Goal: Information Seeking & Learning: Learn about a topic

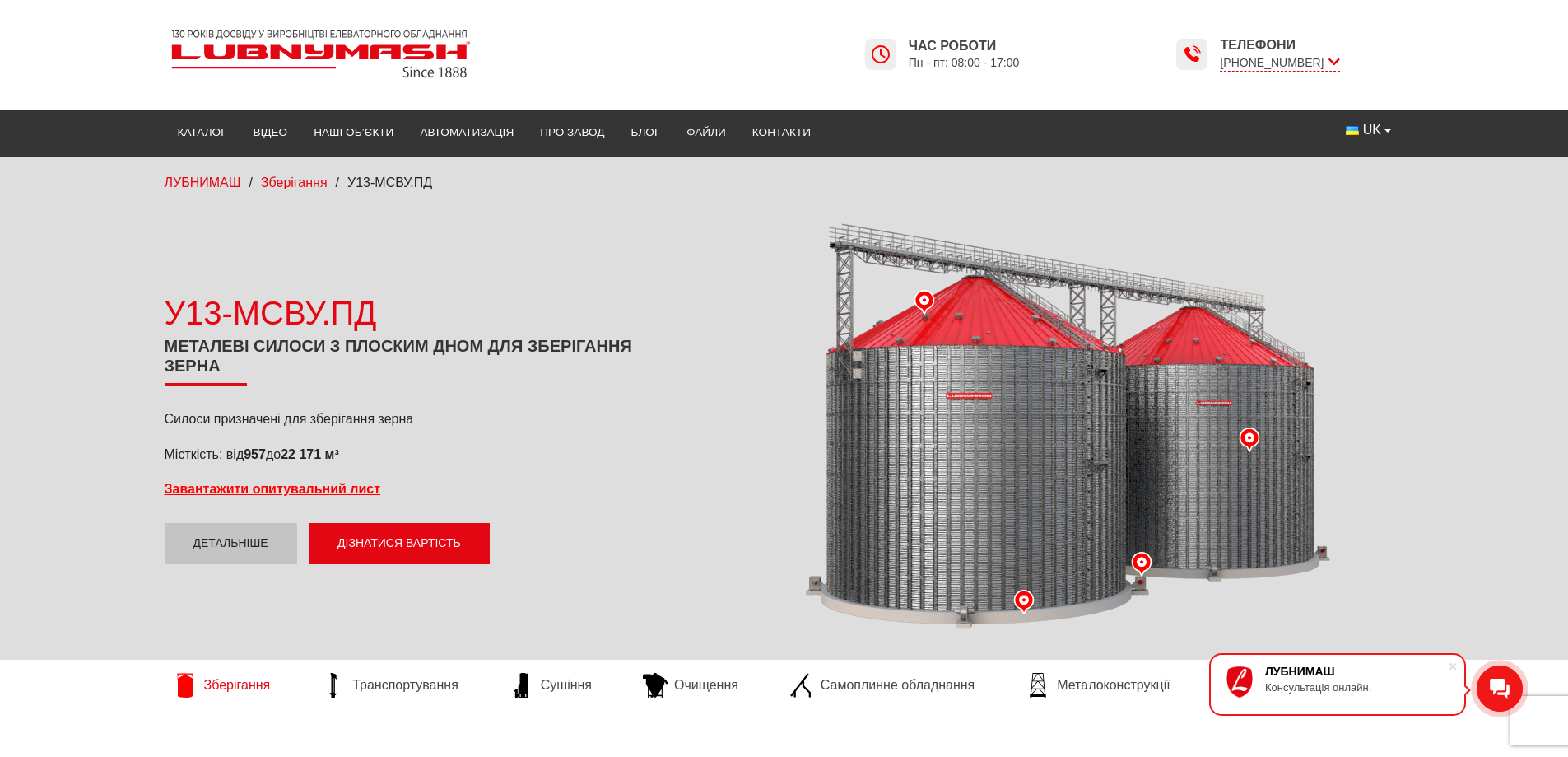
click at [261, 686] on span "Зберігання" at bounding box center [237, 684] width 66 height 18
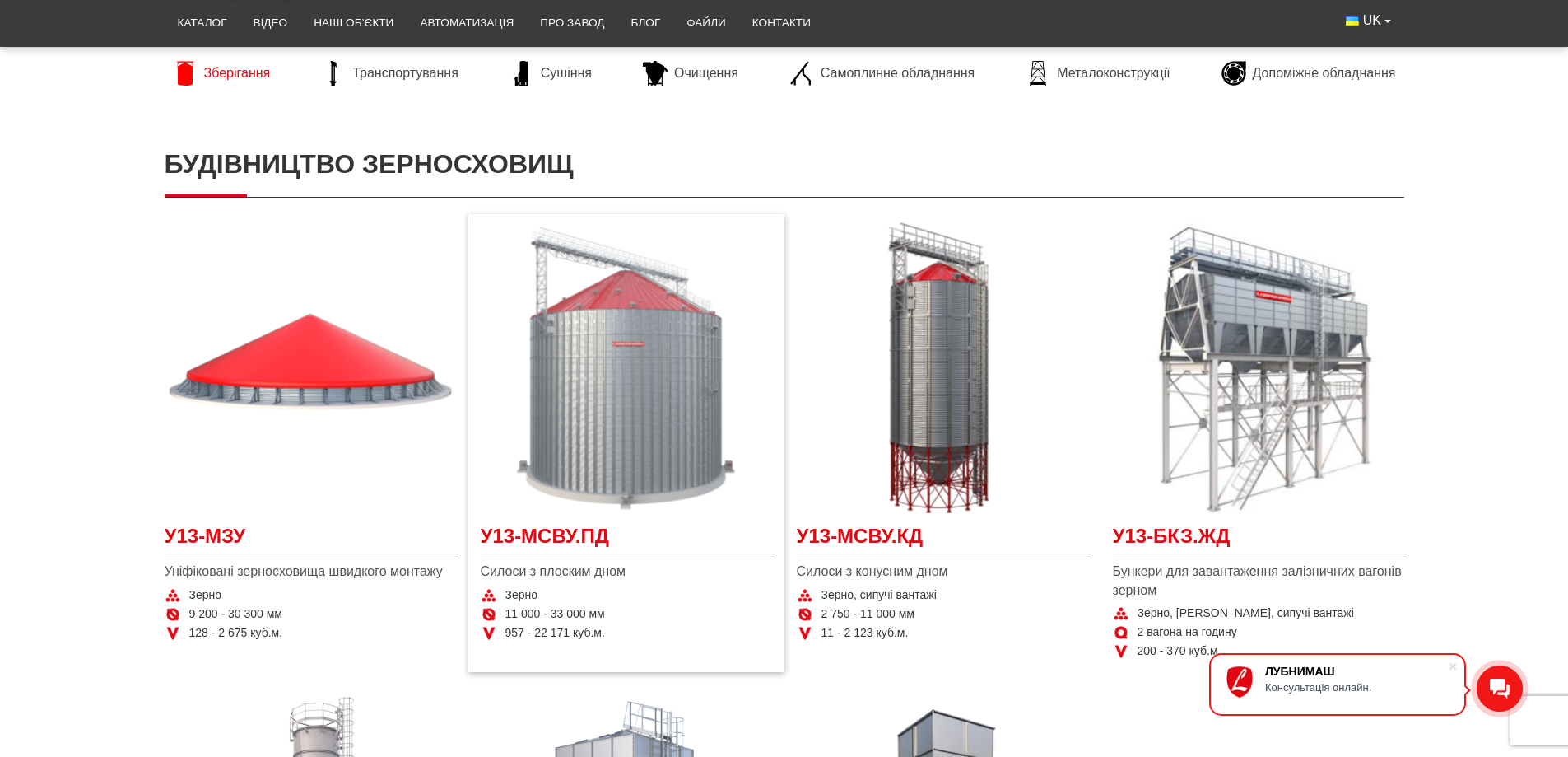
scroll to position [164, 0]
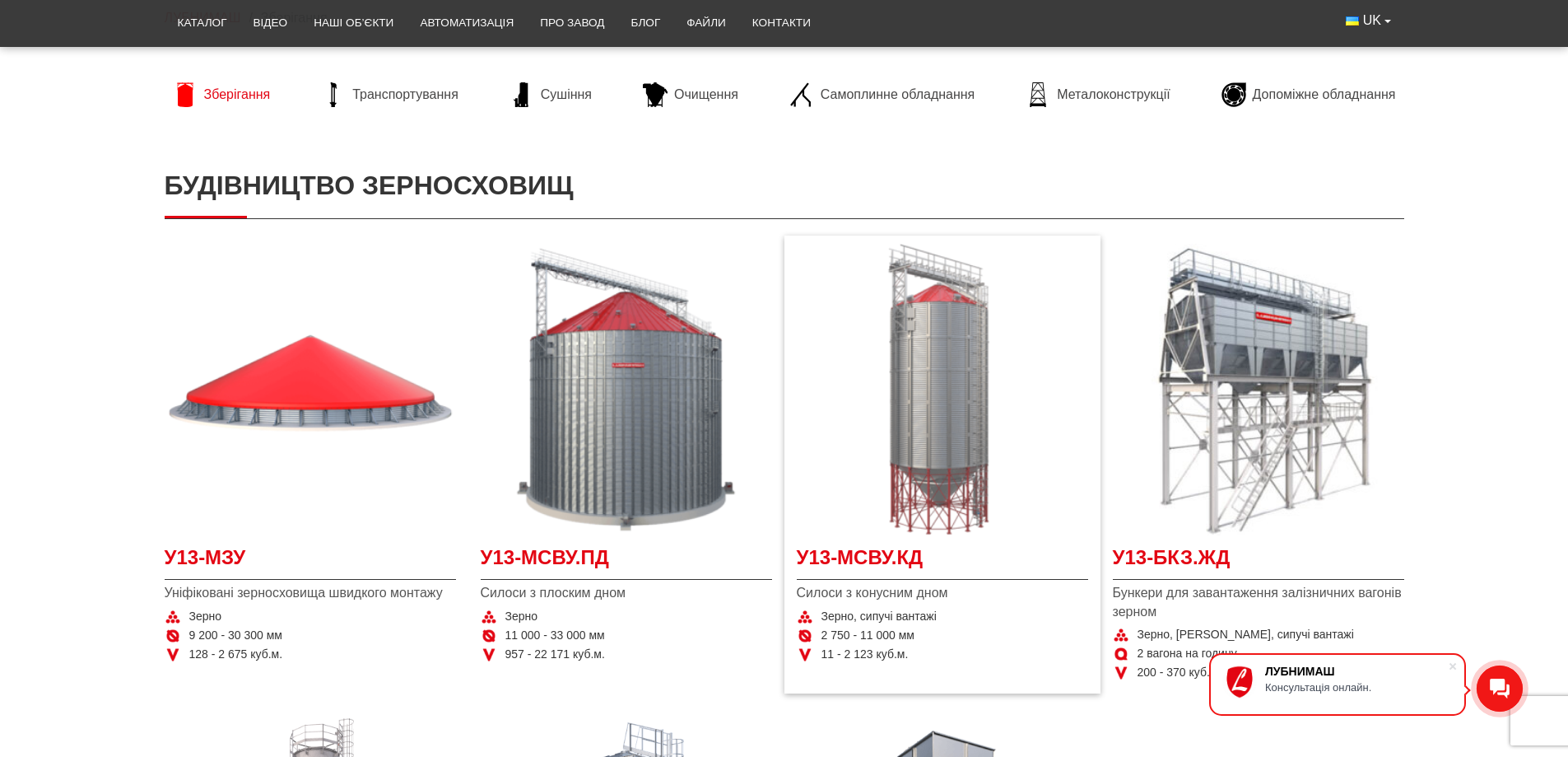
click at [982, 471] on img at bounding box center [943, 390] width 292 height 292
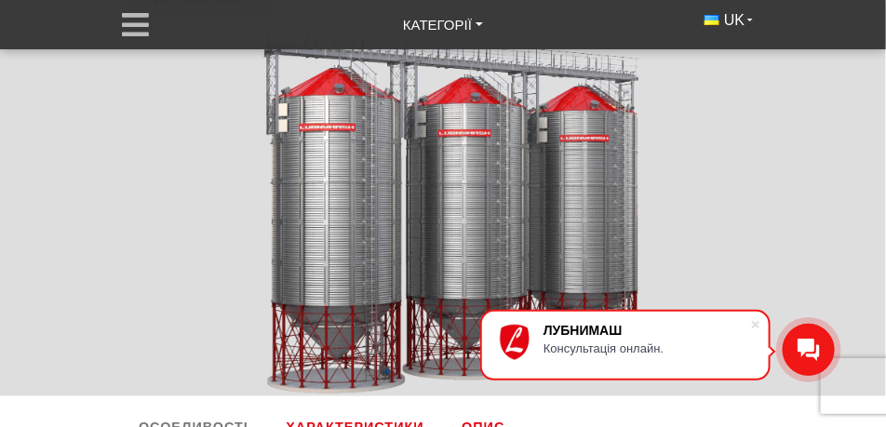
scroll to position [605, 0]
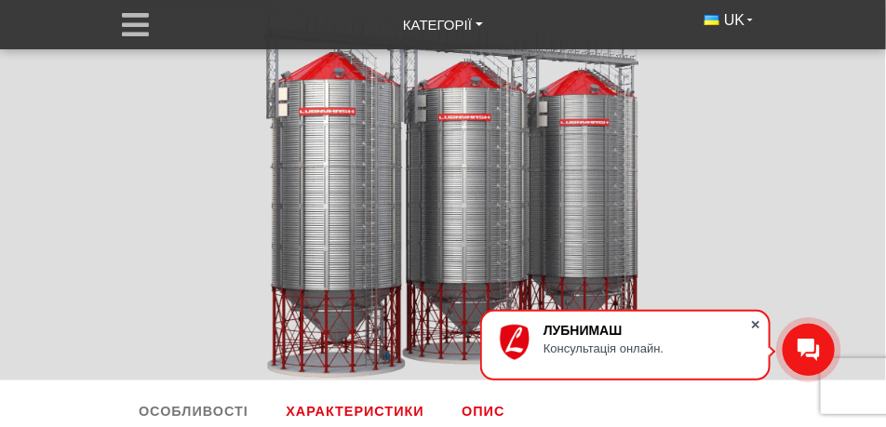
click at [763, 321] on span at bounding box center [756, 325] width 19 height 19
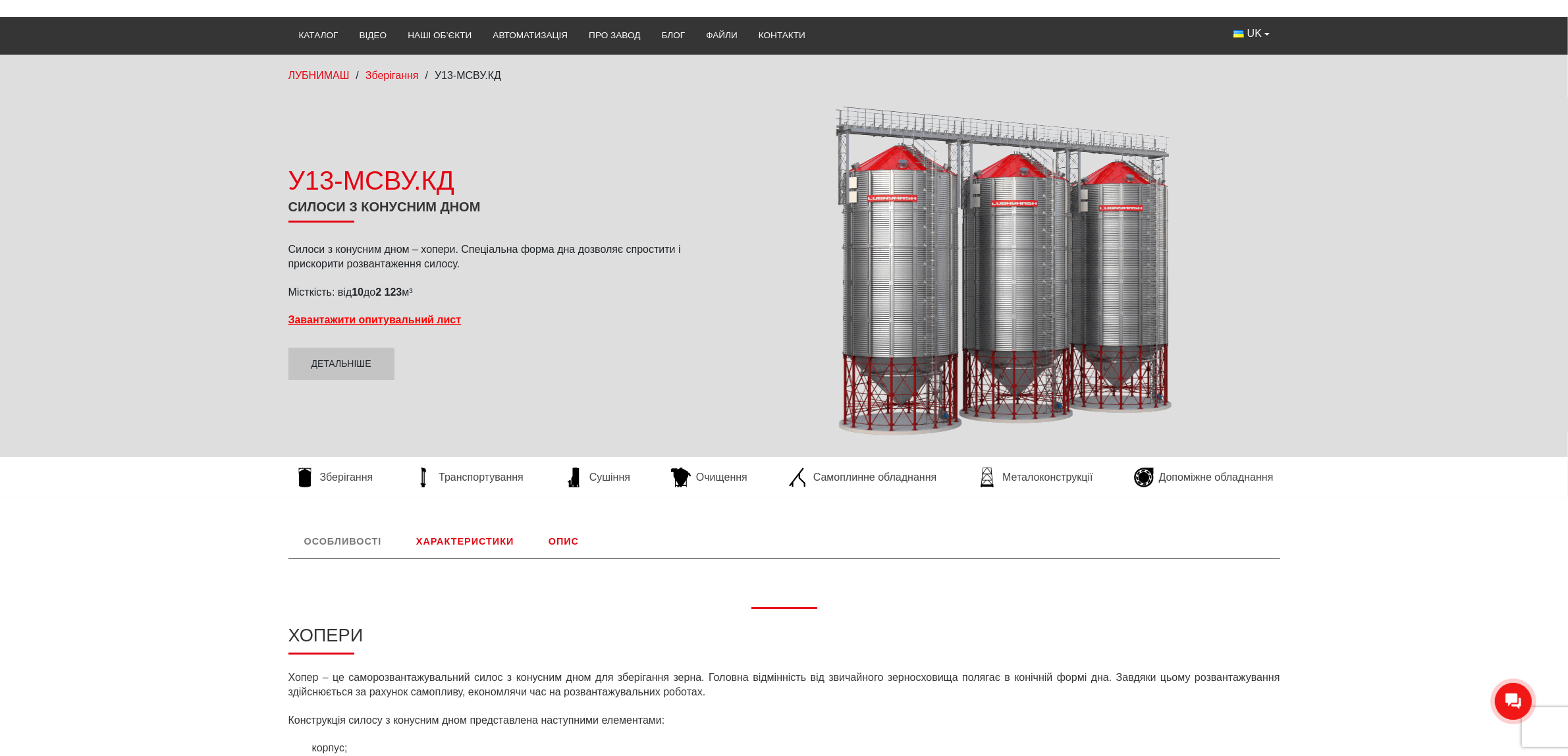
scroll to position [0, 0]
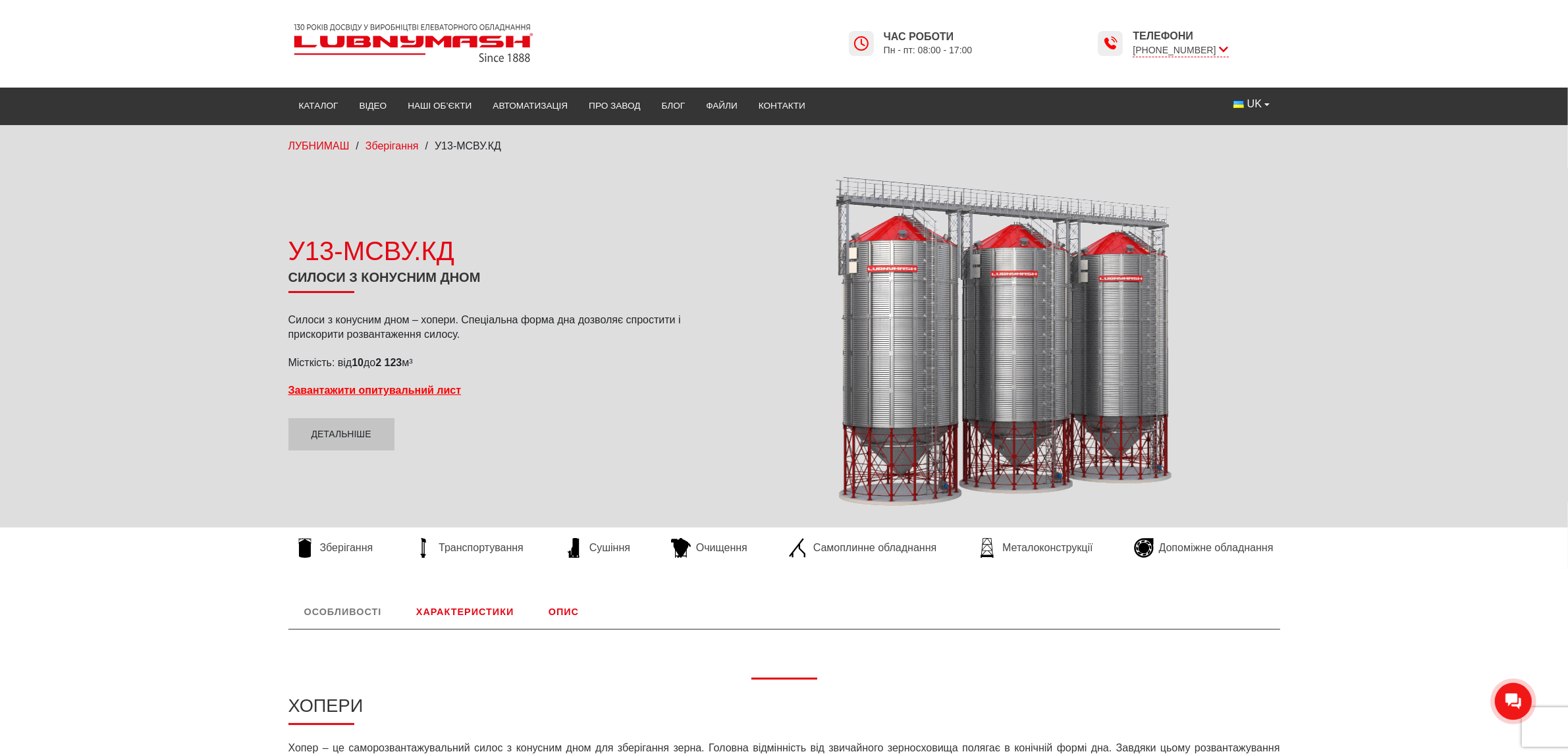
click at [972, 324] on div at bounding box center [995, 342] width 570 height 332
click at [327, 426] on link "Детальніше" at bounding box center [342, 434] width 106 height 33
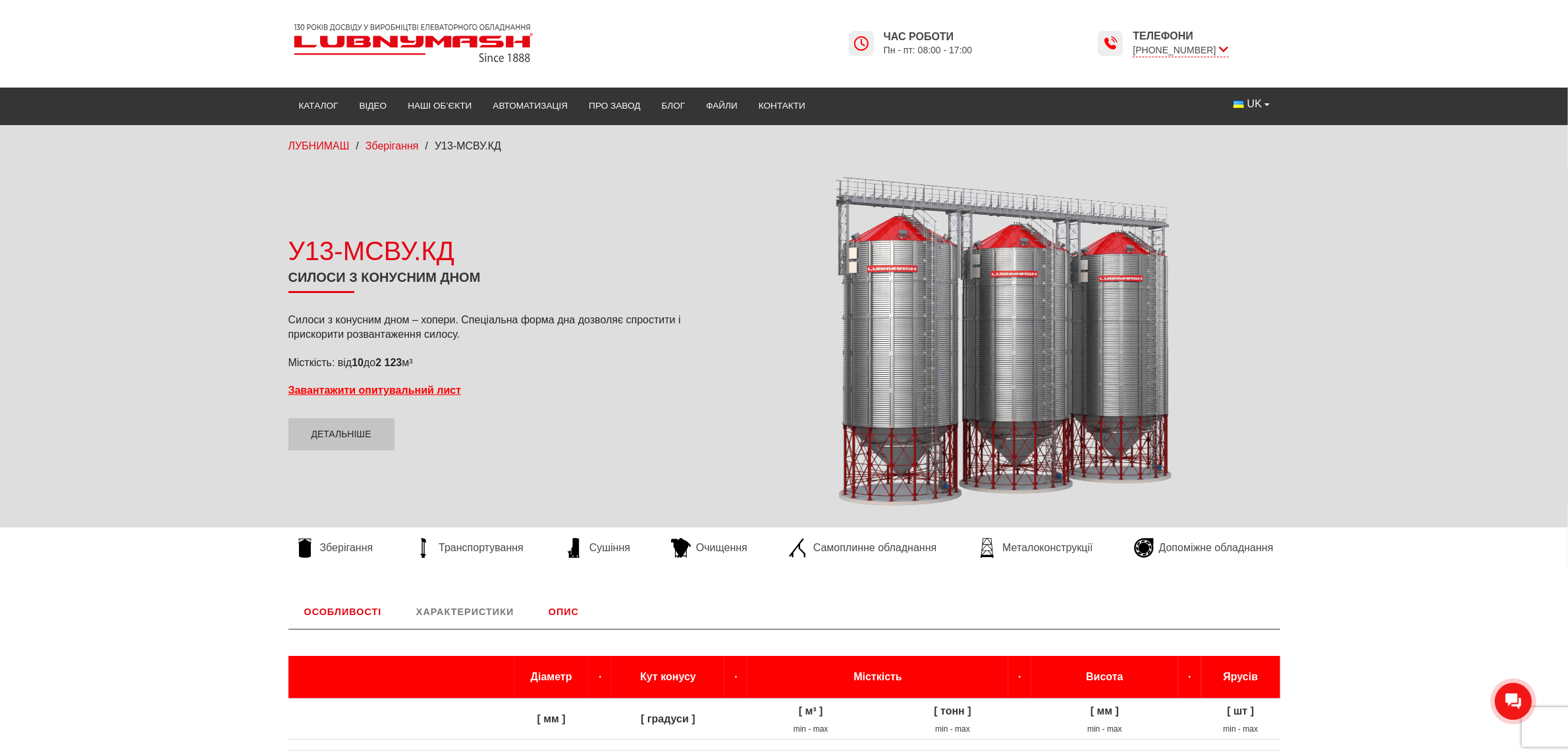
click at [1018, 363] on div at bounding box center [995, 342] width 570 height 332
click at [327, 543] on span "Зберігання" at bounding box center [346, 547] width 53 height 14
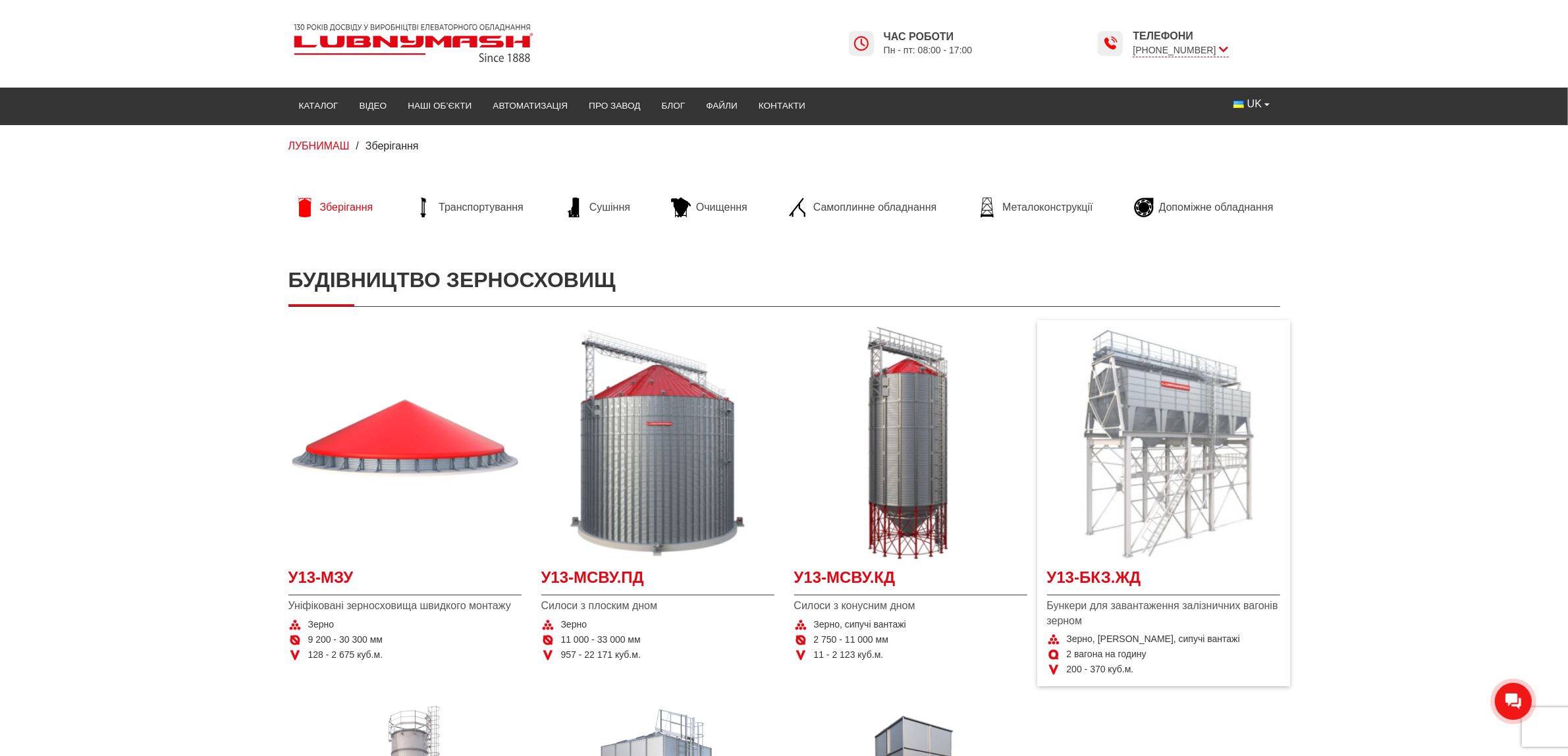
click at [1148, 423] on img at bounding box center [1163, 443] width 233 height 233
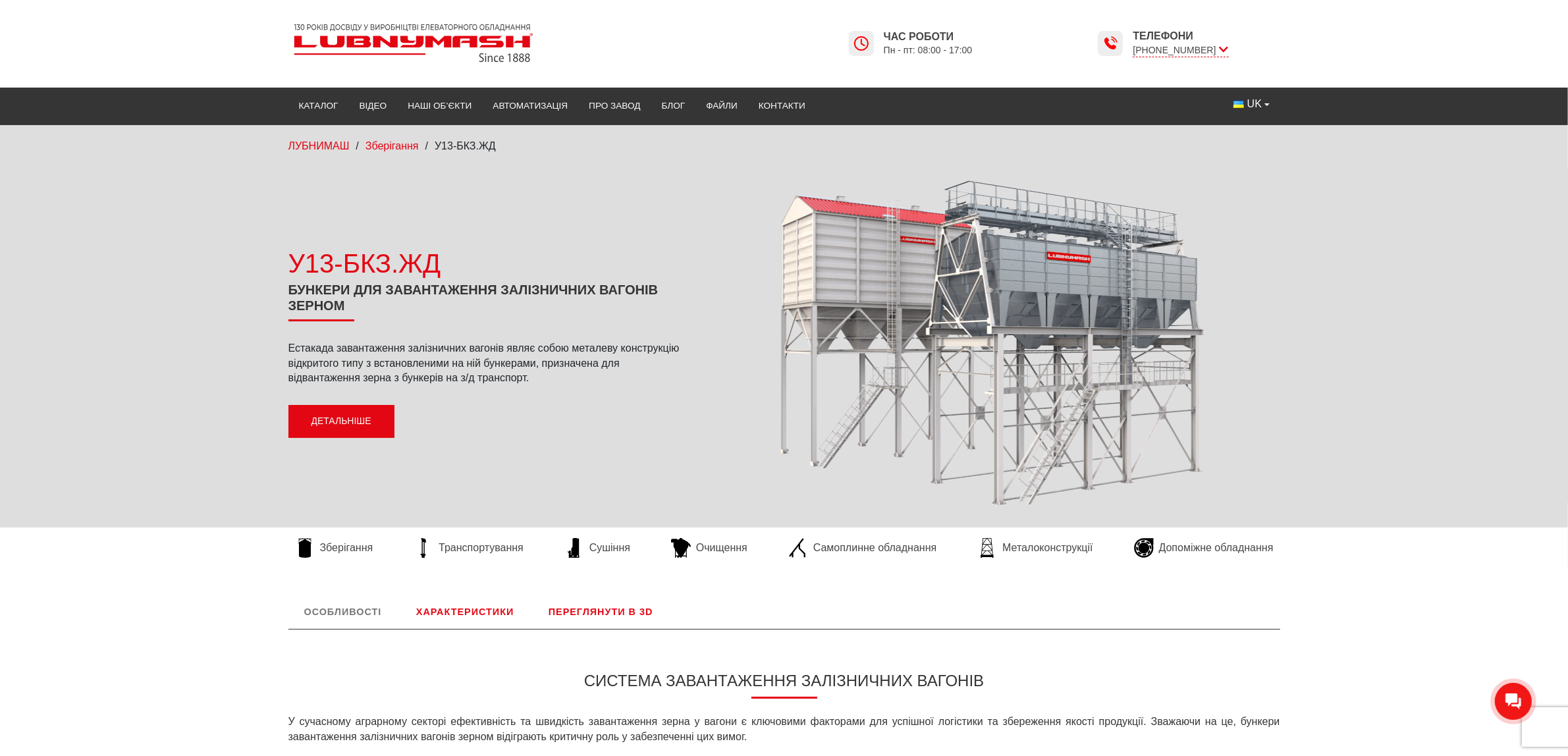
click at [337, 420] on link "Детальніше" at bounding box center [342, 421] width 106 height 33
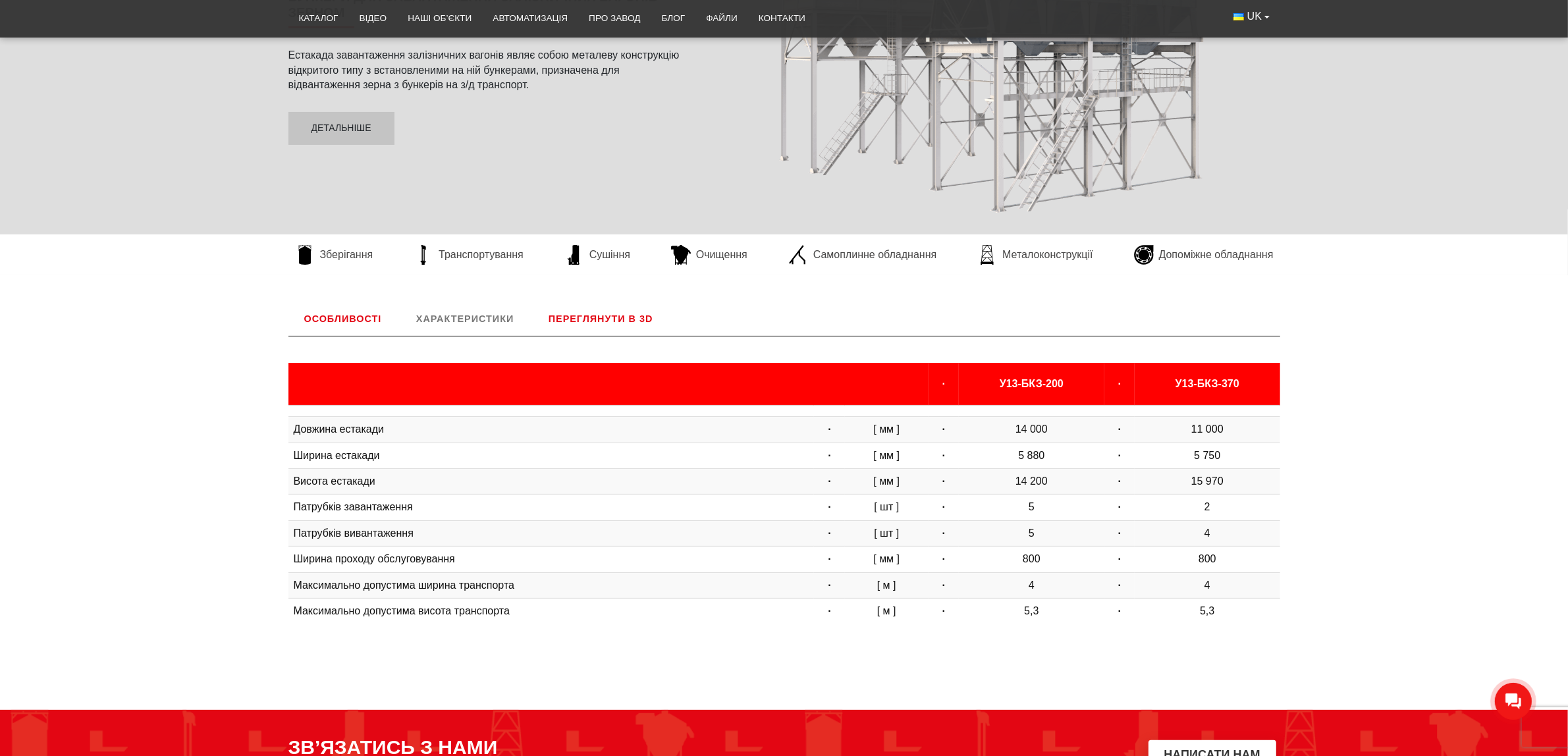
scroll to position [137, 0]
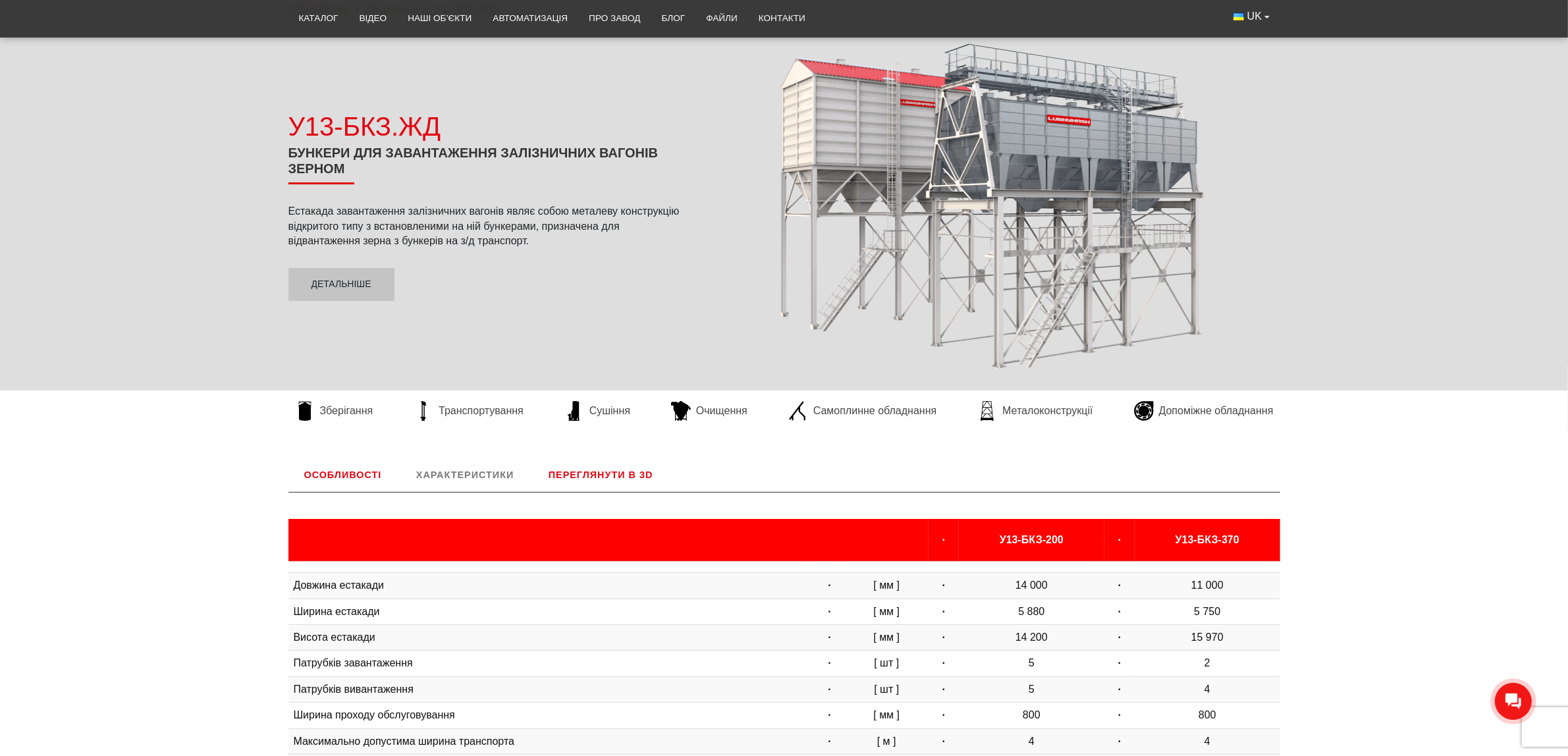
click at [585, 472] on link "Переглянути в 3D" at bounding box center [600, 475] width 137 height 34
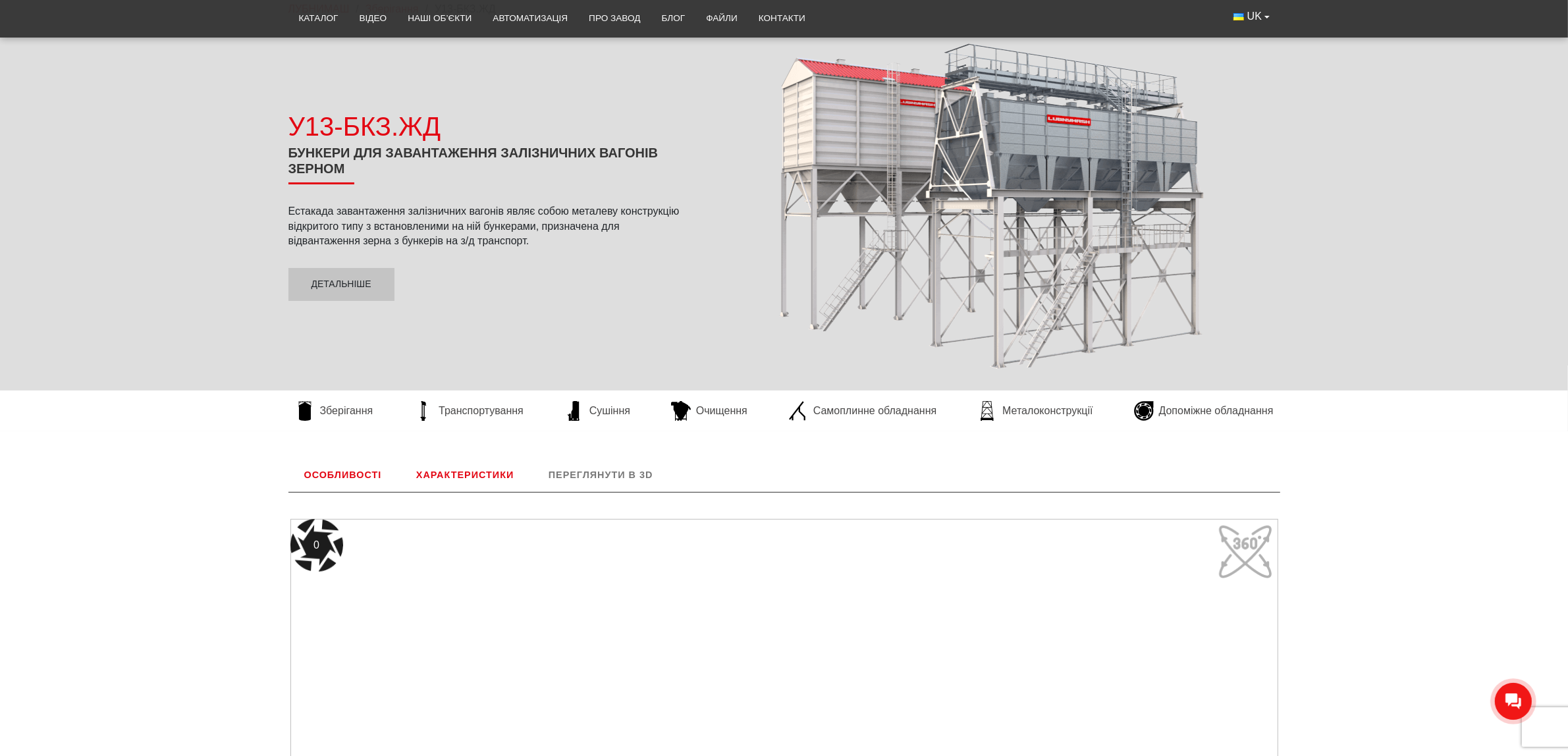
scroll to position [548, 0]
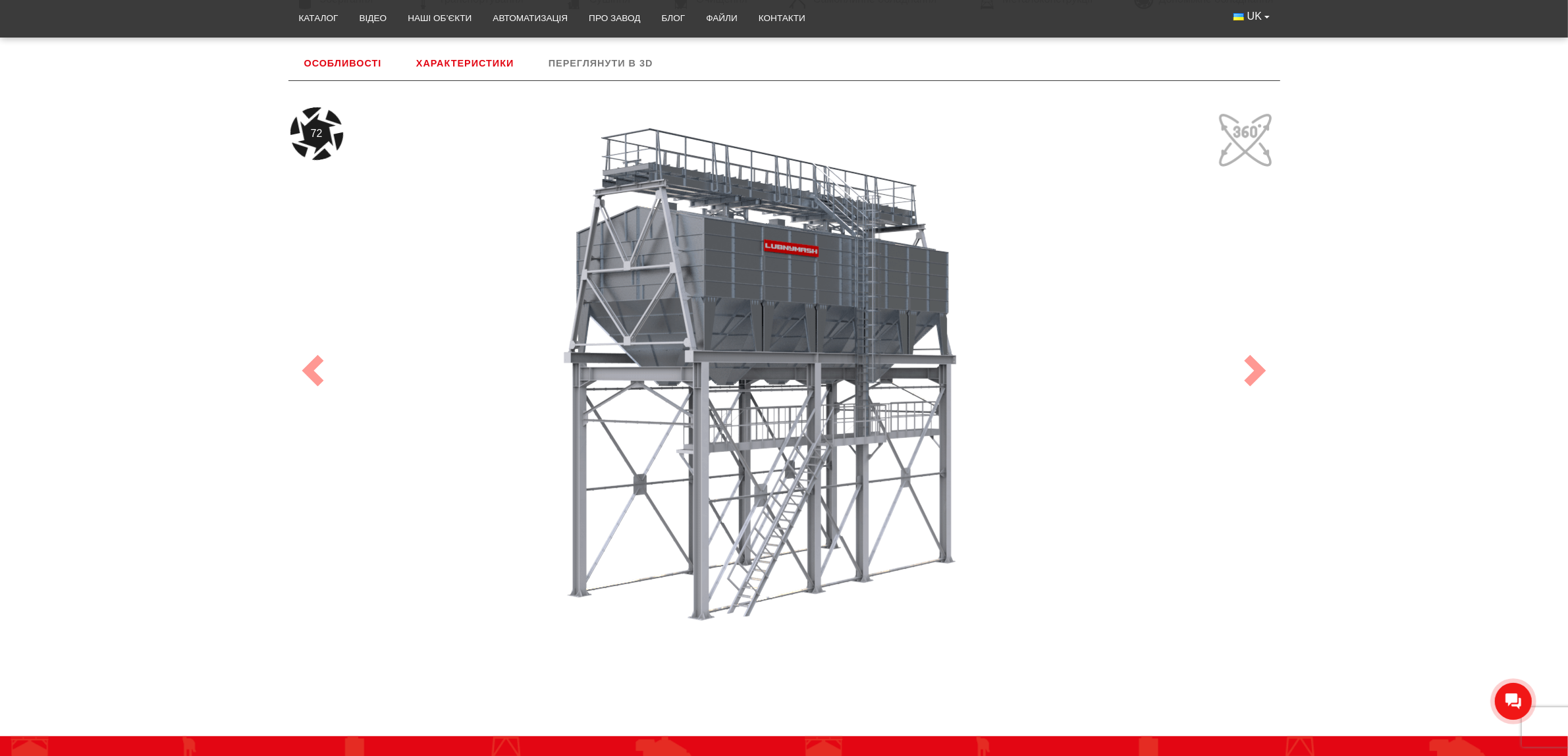
drag, startPoint x: 705, startPoint y: 373, endPoint x: 854, endPoint y: 386, distance: 149.6
click at [854, 386] on div "72" at bounding box center [784, 371] width 987 height 527
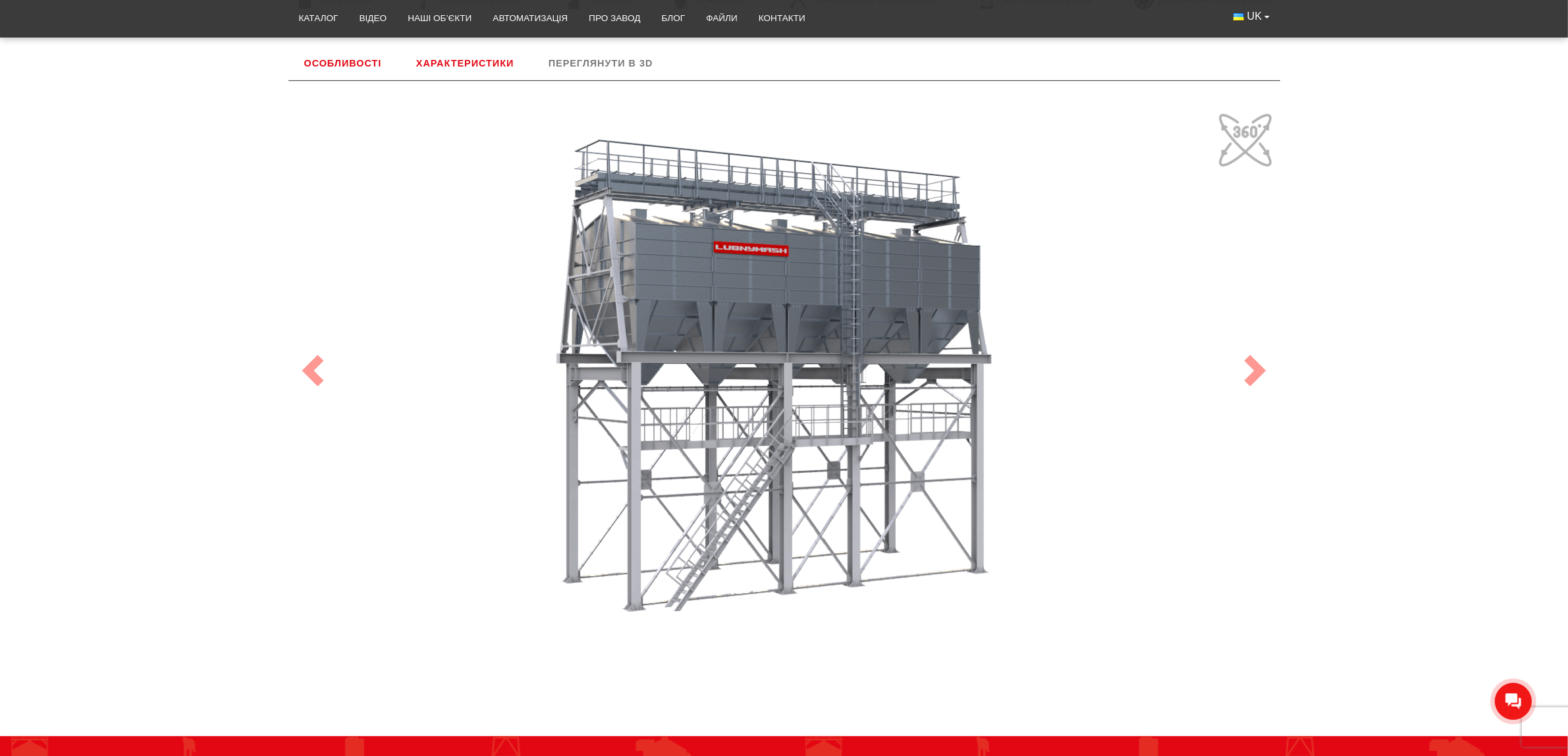
drag, startPoint x: 822, startPoint y: 376, endPoint x: 591, endPoint y: 478, distance: 252.5
click at [591, 478] on div "100" at bounding box center [784, 371] width 987 height 527
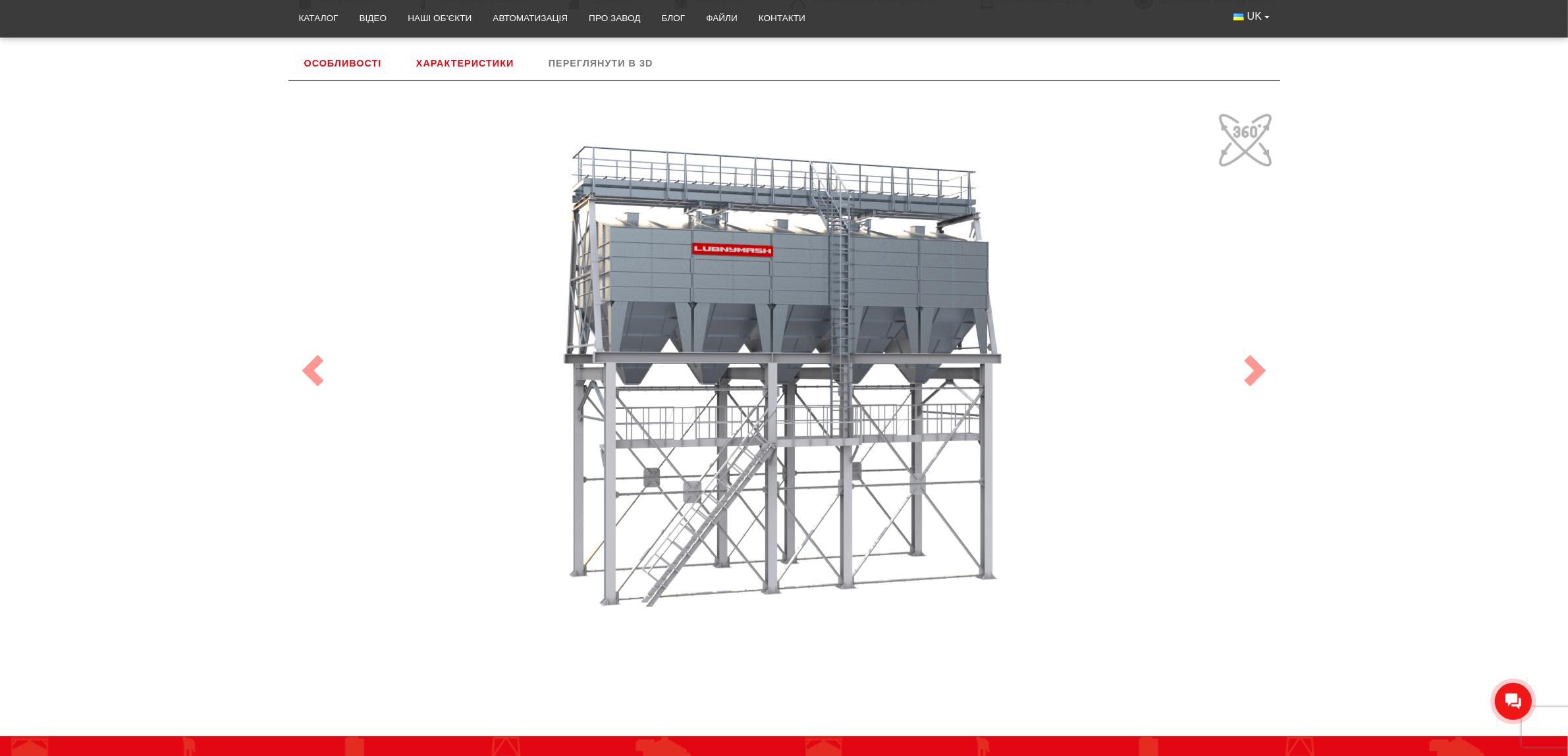
drag, startPoint x: 720, startPoint y: 412, endPoint x: 738, endPoint y: 291, distance: 122.3
click at [738, 291] on div "100" at bounding box center [784, 371] width 987 height 527
drag, startPoint x: 730, startPoint y: 482, endPoint x: 767, endPoint y: 313, distance: 173.0
click at [767, 315] on div "100" at bounding box center [784, 371] width 987 height 527
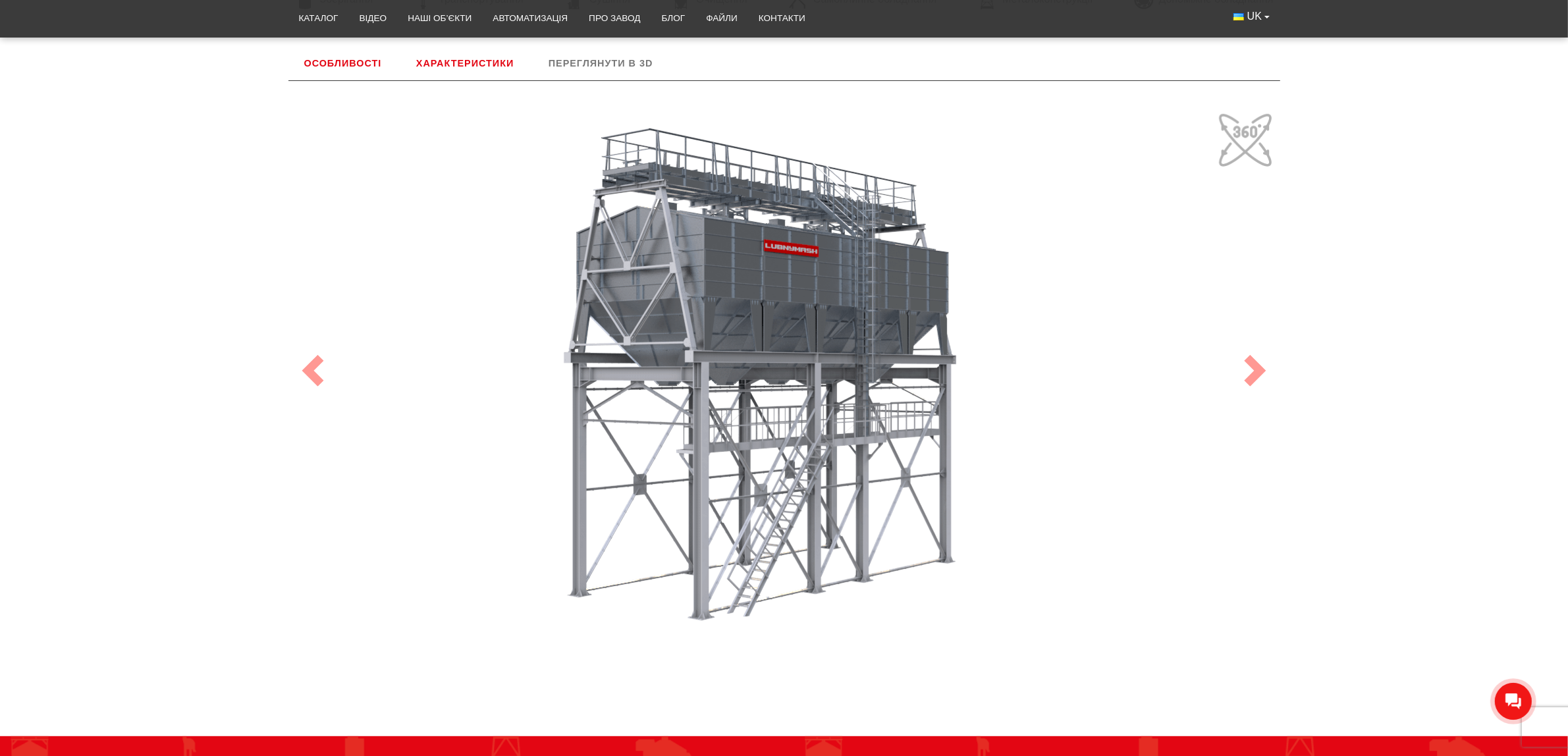
drag, startPoint x: 794, startPoint y: 517, endPoint x: 794, endPoint y: 313, distance: 204.0
click at [790, 326] on div "100" at bounding box center [784, 371] width 987 height 527
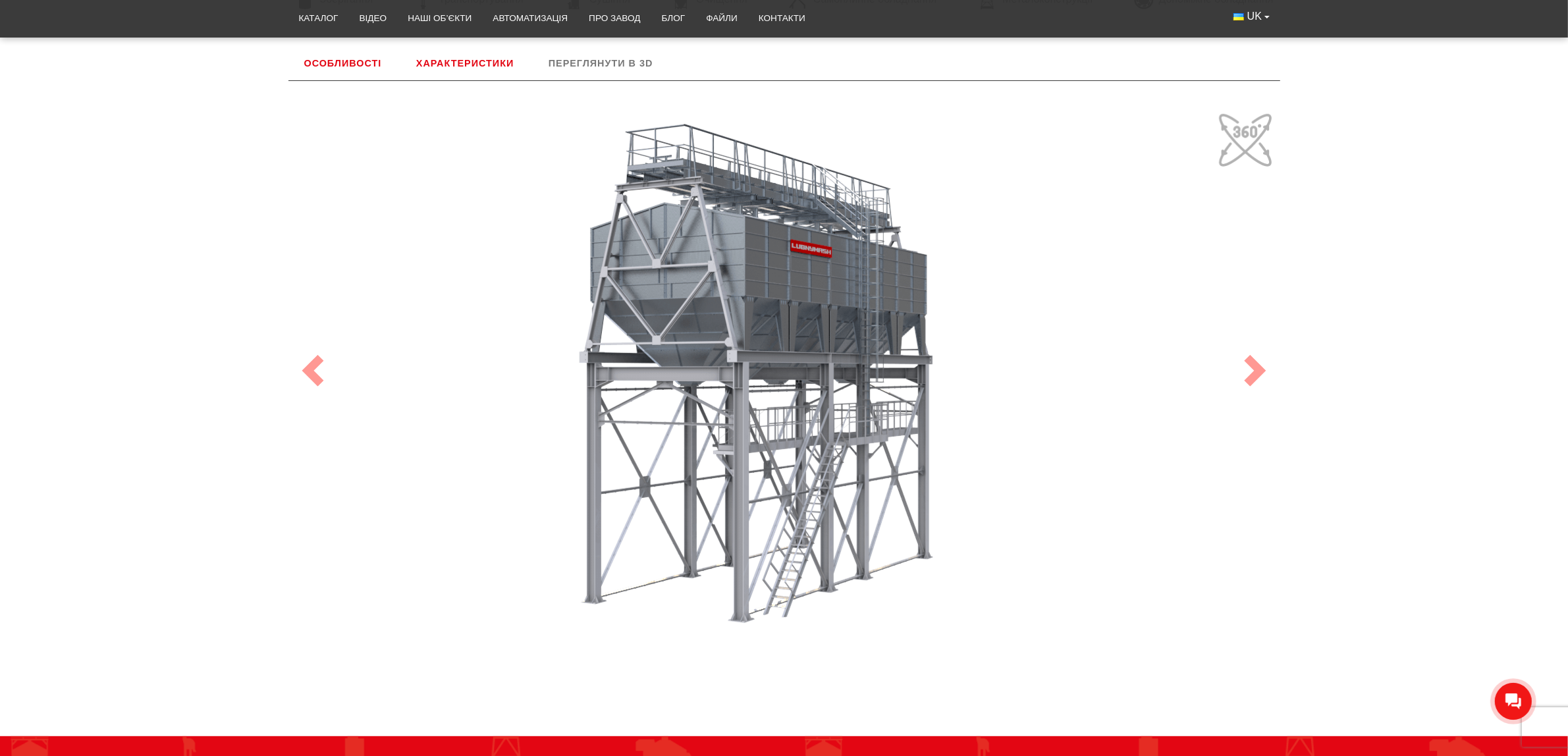
drag, startPoint x: 800, startPoint y: 450, endPoint x: 821, endPoint y: 350, distance: 102.2
click at [801, 390] on div "100" at bounding box center [784, 371] width 987 height 527
drag, startPoint x: 1255, startPoint y: 145, endPoint x: 1251, endPoint y: 151, distance: 7.2
click at [1253, 146] on link "Next" at bounding box center [1255, 371] width 50 height 579
drag, startPoint x: 816, startPoint y: 467, endPoint x: 814, endPoint y: 327, distance: 140.0
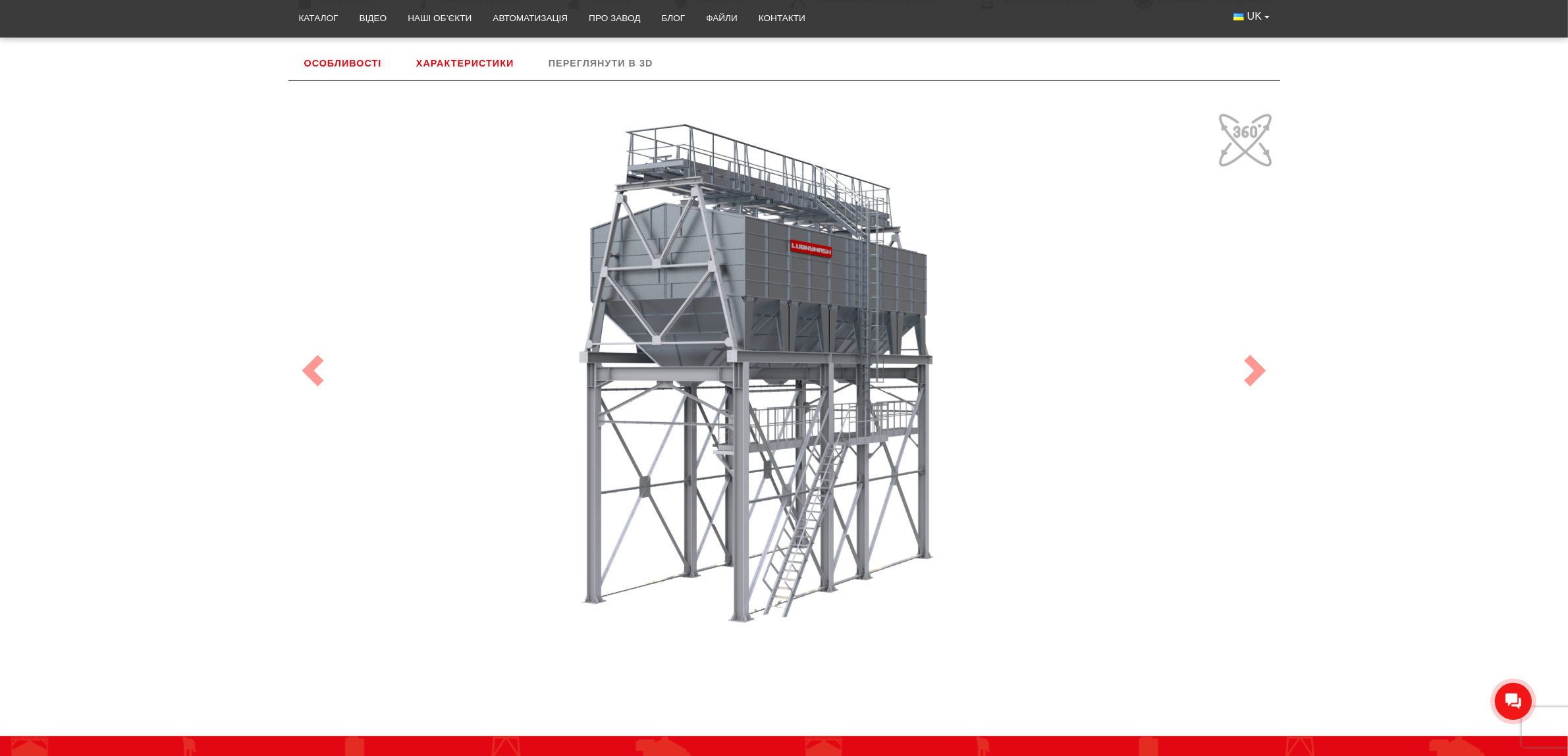
click at [812, 330] on div "100" at bounding box center [784, 371] width 987 height 527
drag, startPoint x: 816, startPoint y: 320, endPoint x: 788, endPoint y: 430, distance: 113.5
drag, startPoint x: 788, startPoint y: 430, endPoint x: 1061, endPoint y: 335, distance: 289.1
click at [1061, 335] on div "100" at bounding box center [784, 371] width 987 height 527
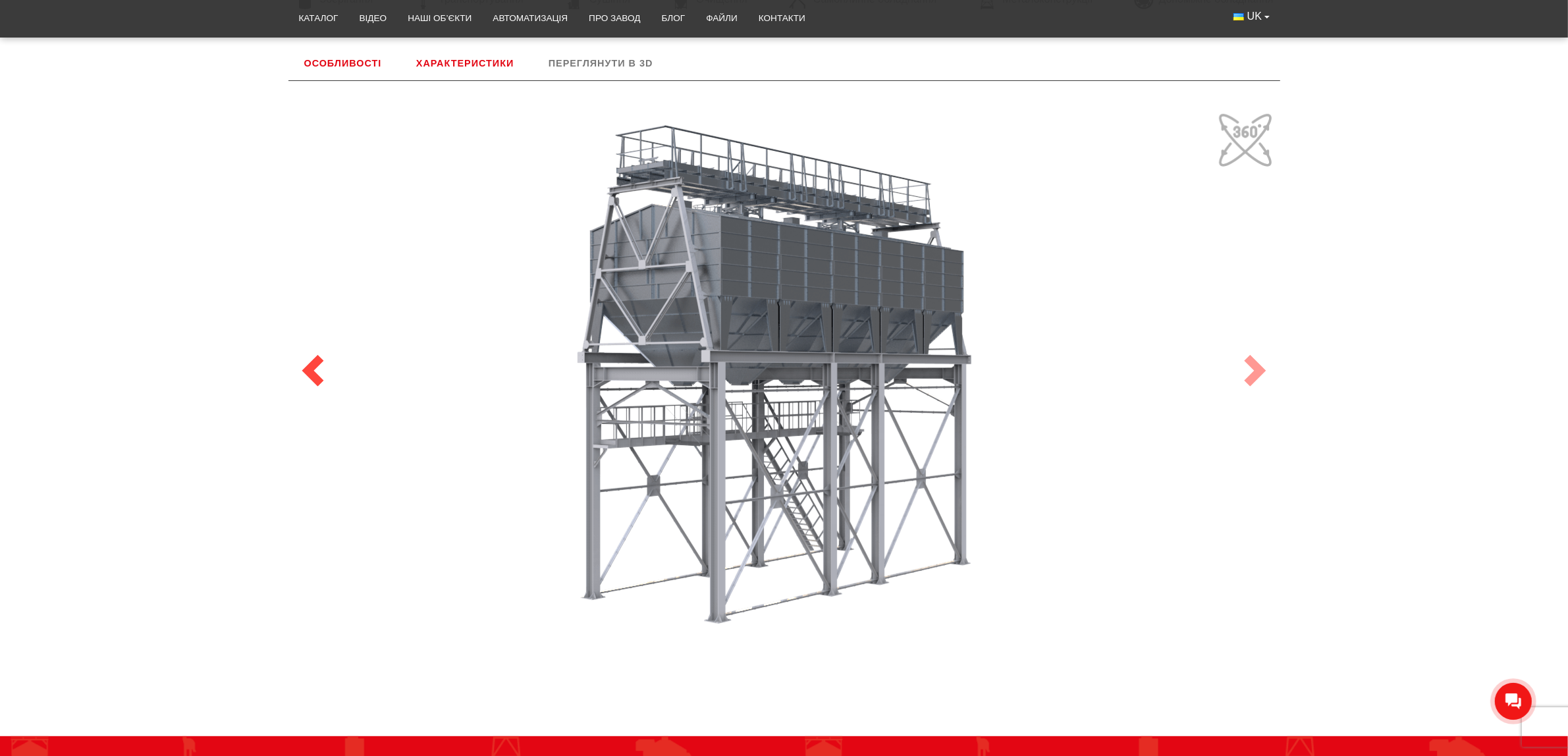
drag, startPoint x: 804, startPoint y: 448, endPoint x: 293, endPoint y: 465, distance: 511.3
click at [293, 465] on div "100 Previous Next" at bounding box center [784, 371] width 992 height 579
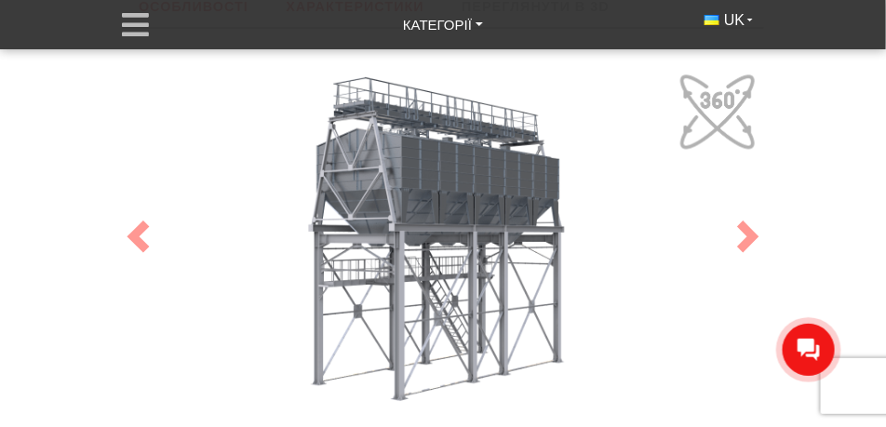
scroll to position [954, 0]
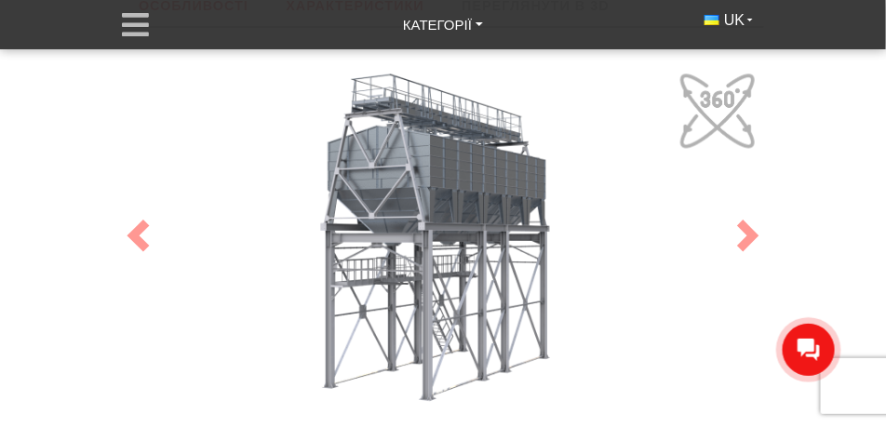
drag, startPoint x: 459, startPoint y: 237, endPoint x: 590, endPoint y: 276, distance: 137.0
click at [482, 280] on div "100" at bounding box center [443, 235] width 642 height 343
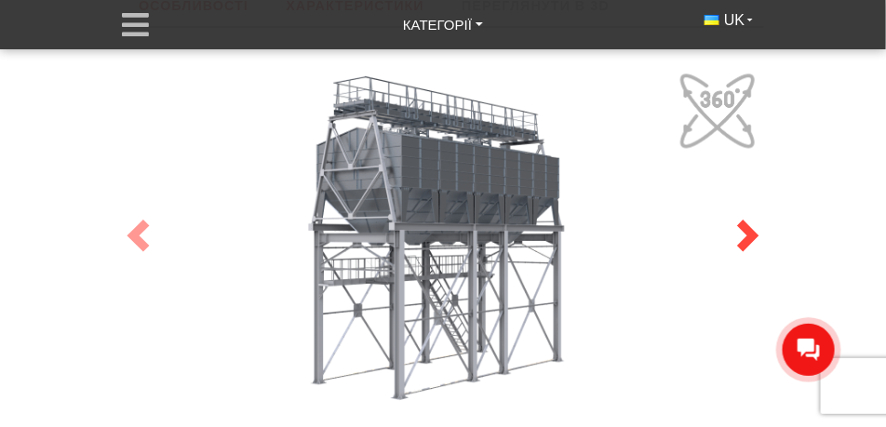
click at [752, 247] on span at bounding box center [749, 235] width 33 height 45
click at [750, 244] on span at bounding box center [749, 235] width 33 height 45
click at [749, 244] on span at bounding box center [749, 235] width 33 height 45
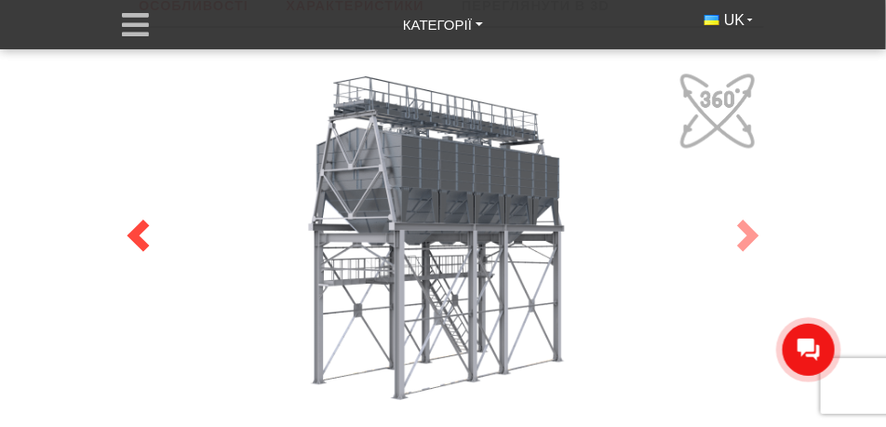
click at [138, 223] on span at bounding box center [138, 235] width 33 height 45
drag, startPoint x: 492, startPoint y: 238, endPoint x: 469, endPoint y: 247, distance: 23.9
click at [469, 247] on div "100" at bounding box center [443, 235] width 642 height 343
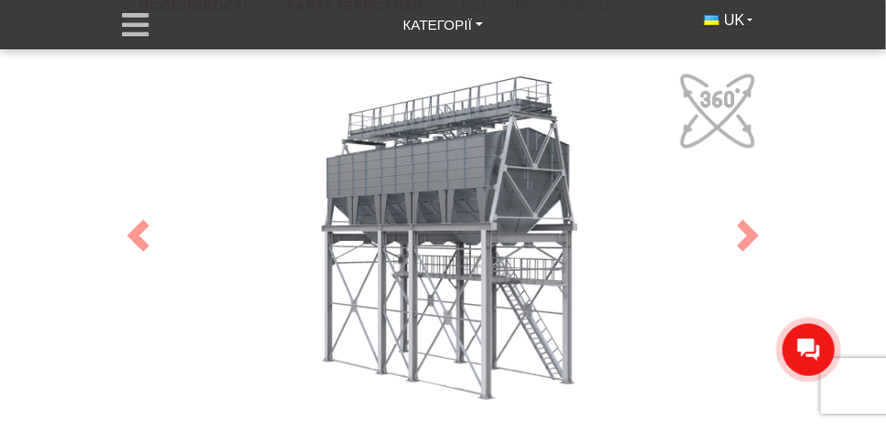
drag, startPoint x: 522, startPoint y: 248, endPoint x: 204, endPoint y: 269, distance: 319.1
click at [204, 269] on div "100" at bounding box center [443, 235] width 642 height 343
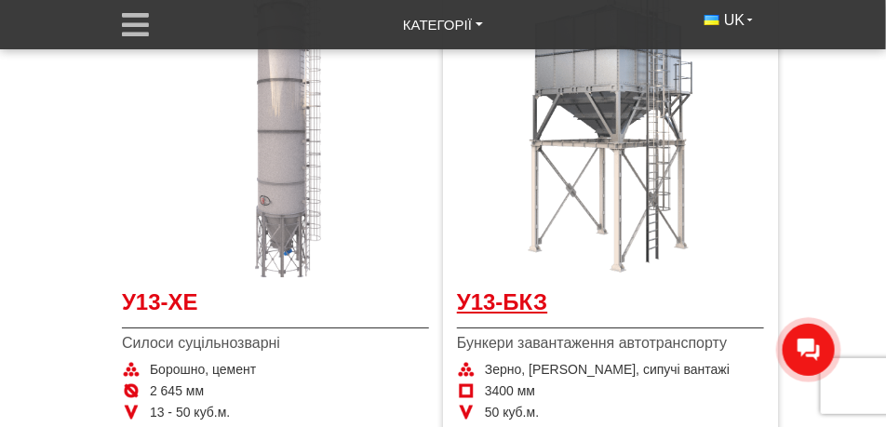
scroll to position [1443, 0]
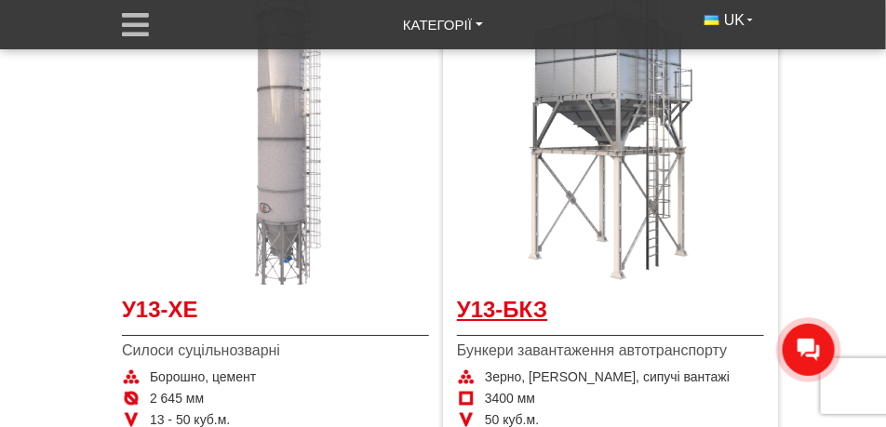
click at [603, 240] on img at bounding box center [610, 131] width 307 height 307
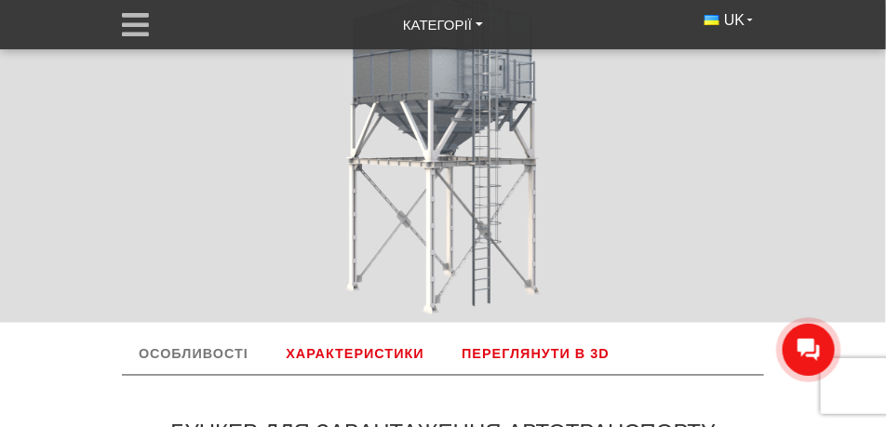
scroll to position [838, 0]
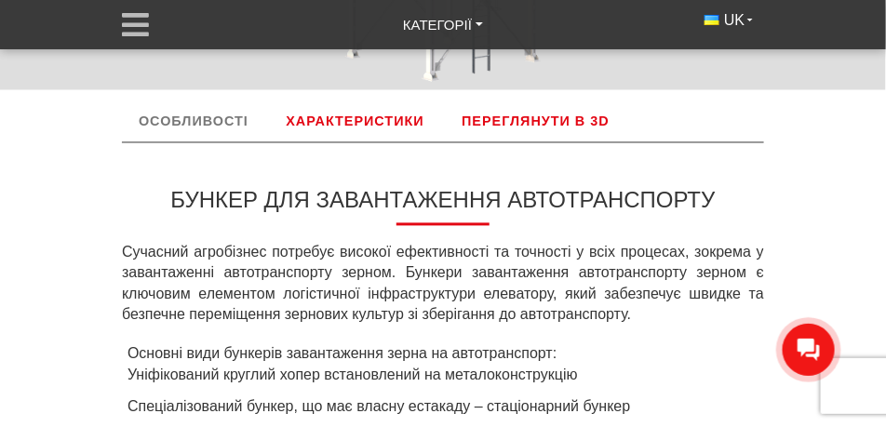
click at [533, 126] on link "Переглянути в 3D" at bounding box center [536, 121] width 182 height 41
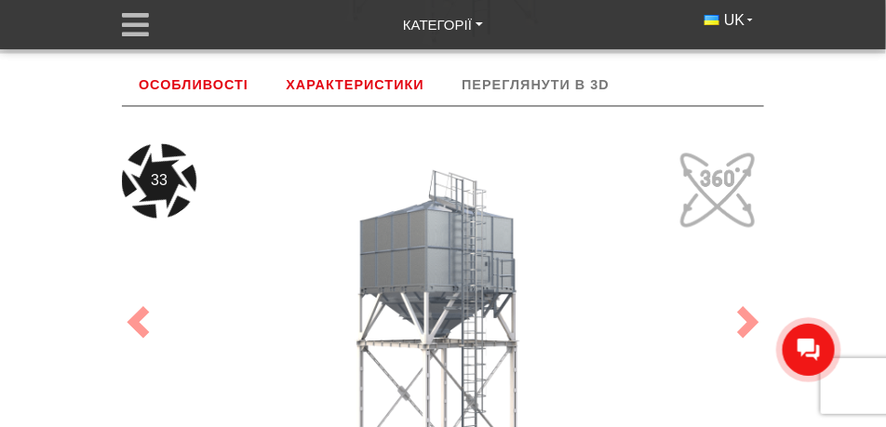
scroll to position [921, 0]
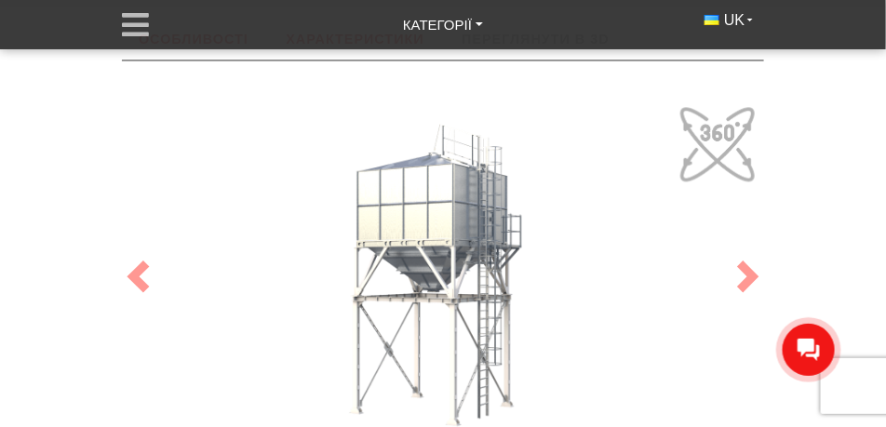
drag, startPoint x: 438, startPoint y: 280, endPoint x: 475, endPoint y: 273, distance: 38.0
click at [475, 273] on div "100" at bounding box center [443, 276] width 642 height 357
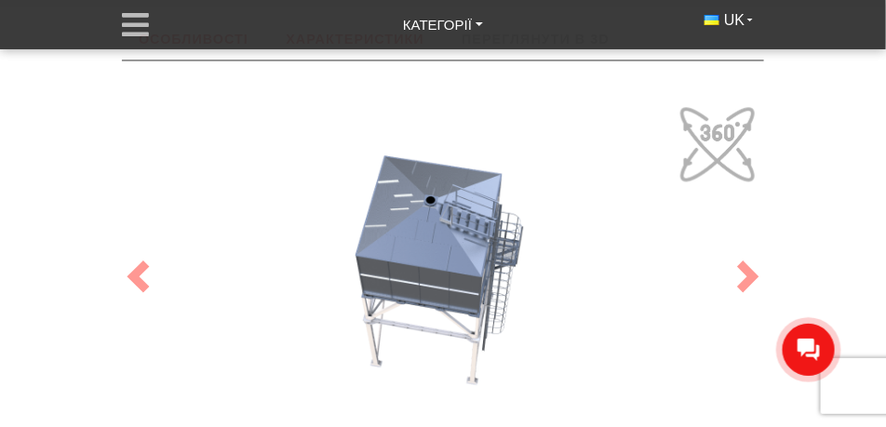
drag, startPoint x: 431, startPoint y: 303, endPoint x: 473, endPoint y: 316, distance: 43.9
click at [473, 316] on div "100" at bounding box center [443, 276] width 642 height 357
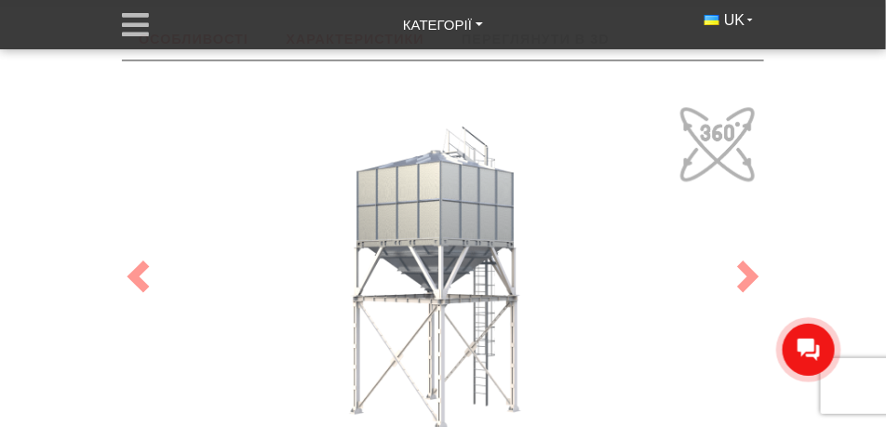
drag, startPoint x: 456, startPoint y: 244, endPoint x: 495, endPoint y: 141, distance: 110.5
click at [495, 141] on div "100" at bounding box center [443, 276] width 642 height 357
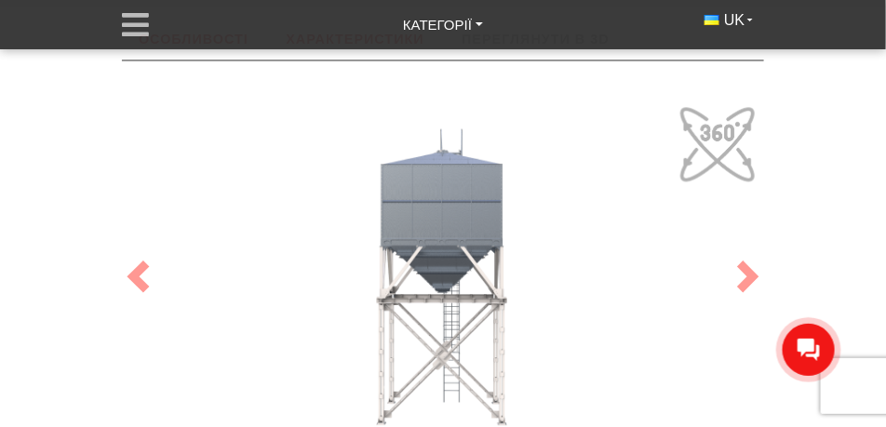
drag, startPoint x: 429, startPoint y: 254, endPoint x: 500, endPoint y: 202, distance: 87.9
click at [500, 202] on div "100" at bounding box center [443, 276] width 642 height 357
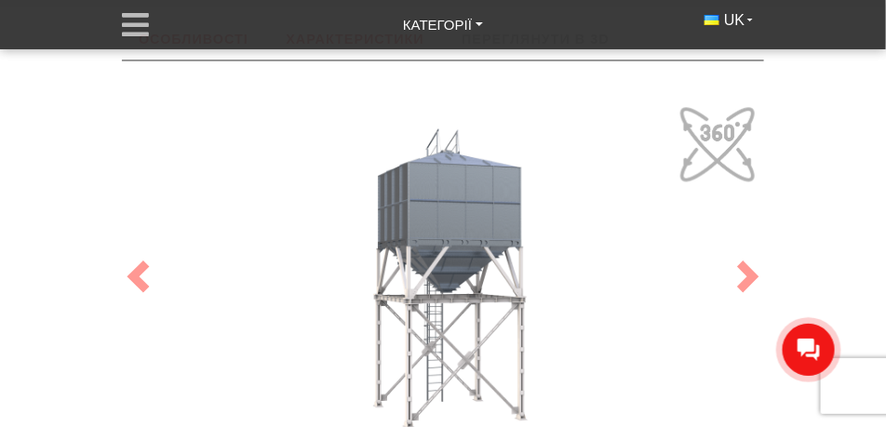
drag, startPoint x: 449, startPoint y: 296, endPoint x: 451, endPoint y: 207, distance: 89.4
click at [451, 211] on div "100" at bounding box center [443, 276] width 642 height 357
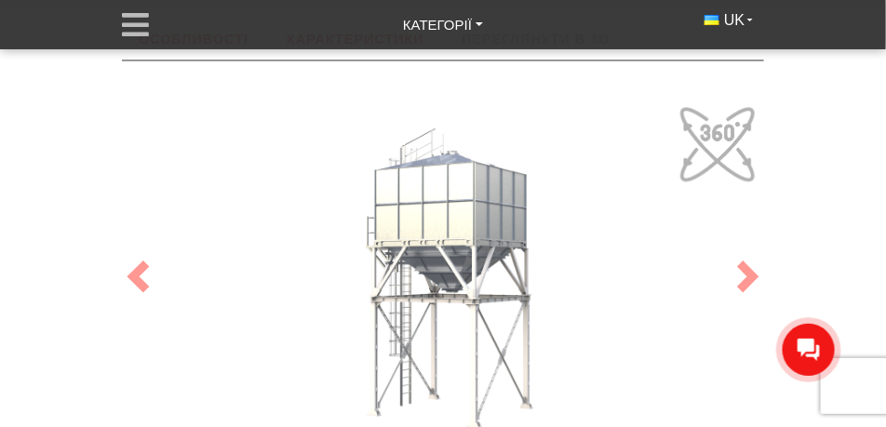
drag, startPoint x: 454, startPoint y: 258, endPoint x: 514, endPoint y: 242, distance: 61.6
click at [514, 242] on div "100" at bounding box center [443, 276] width 642 height 357
